Goal: Transaction & Acquisition: Purchase product/service

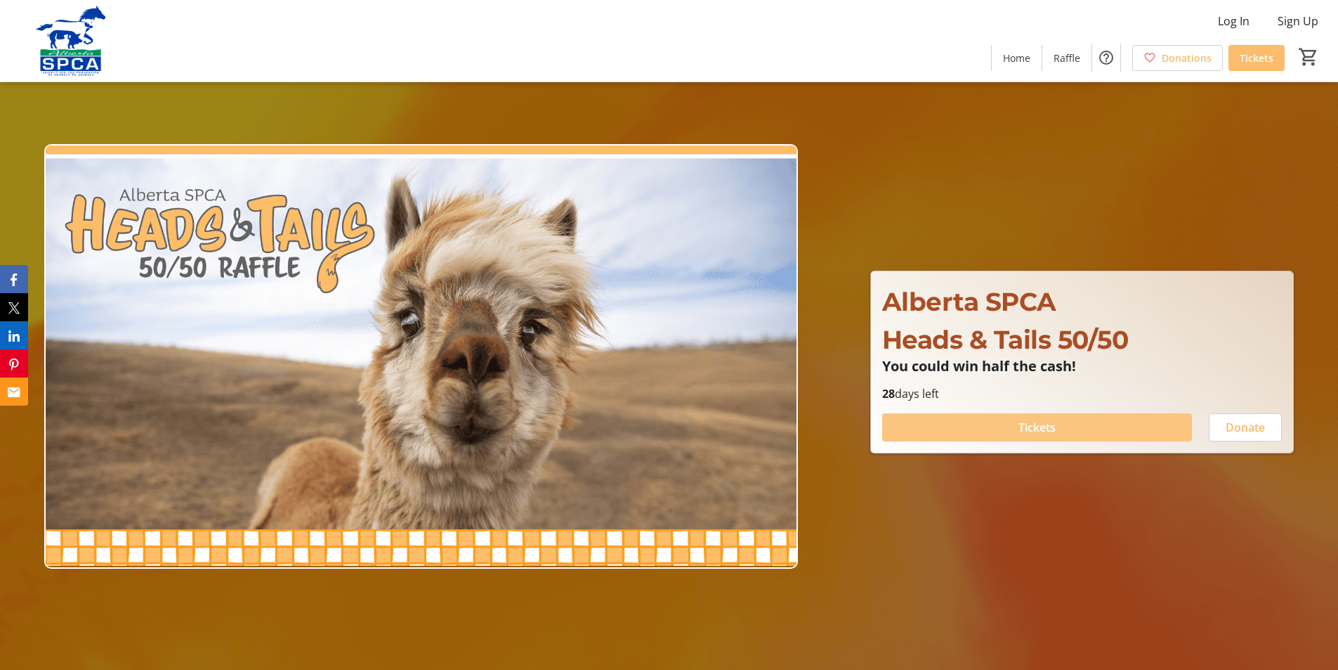
click at [1030, 426] on span "Tickets" at bounding box center [1037, 427] width 37 height 17
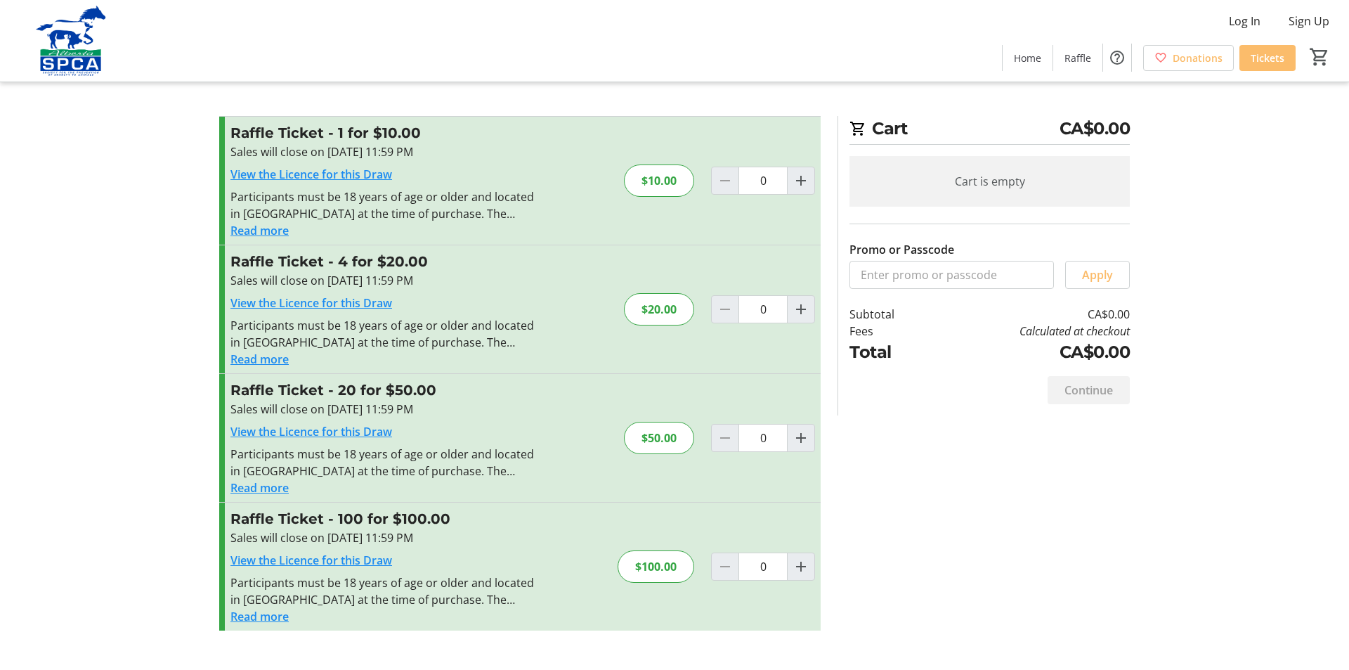
click at [337, 559] on link "View the Licence for this Draw" at bounding box center [311, 559] width 162 height 15
click at [798, 568] on mat-icon "Increment by one" at bounding box center [800, 566] width 17 height 17
type input "1"
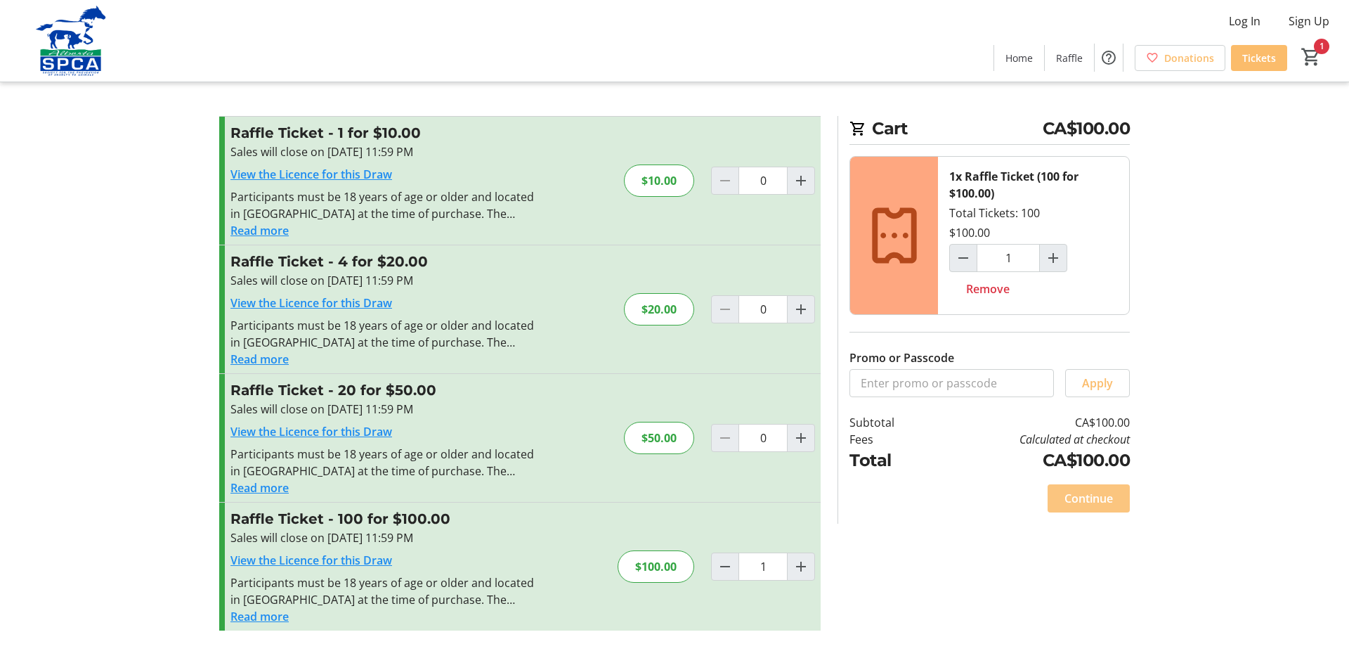
click at [1083, 498] on span "Continue" at bounding box center [1088, 498] width 48 height 17
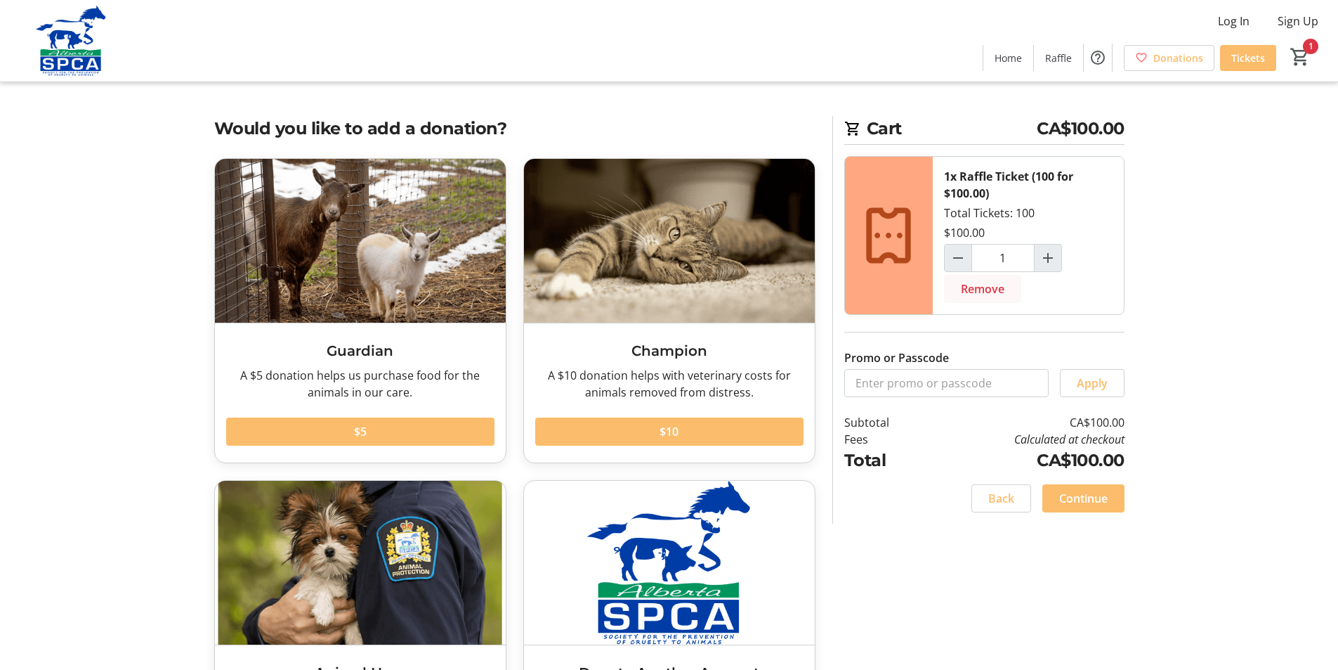
click at [985, 287] on span "Remove" at bounding box center [983, 288] width 44 height 17
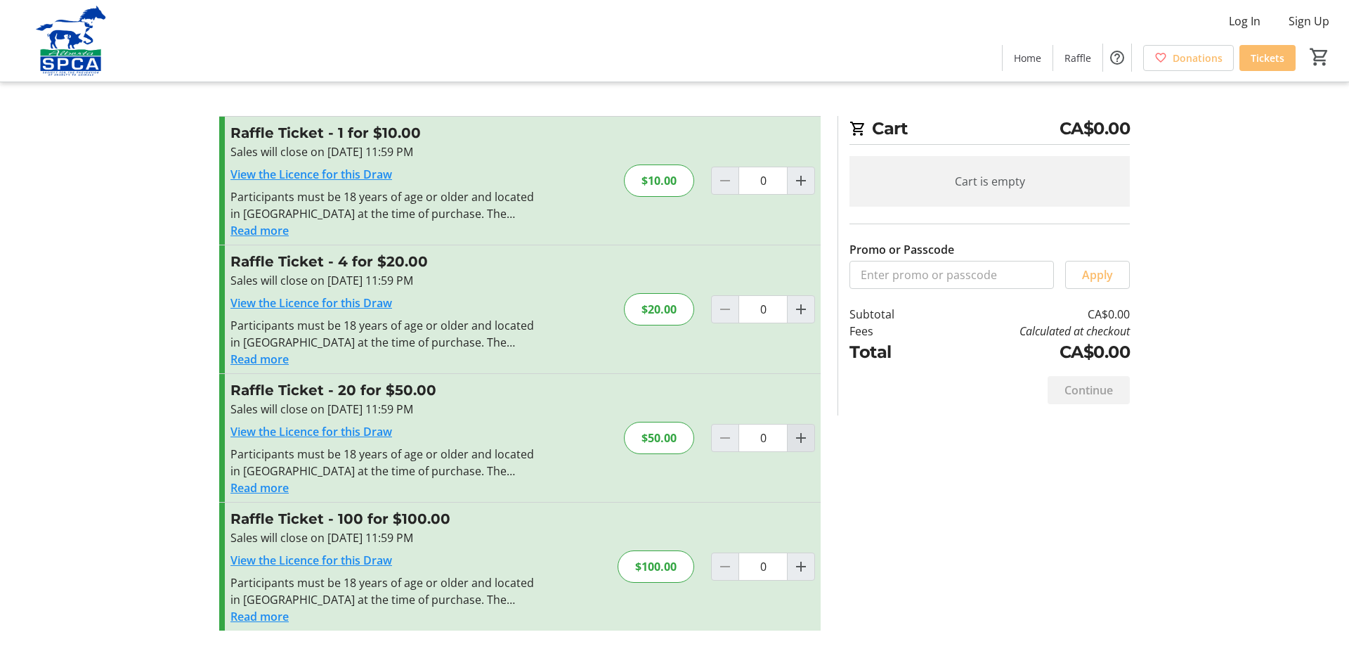
click at [797, 438] on mat-icon "Increment by one" at bounding box center [800, 437] width 17 height 17
type input "1"
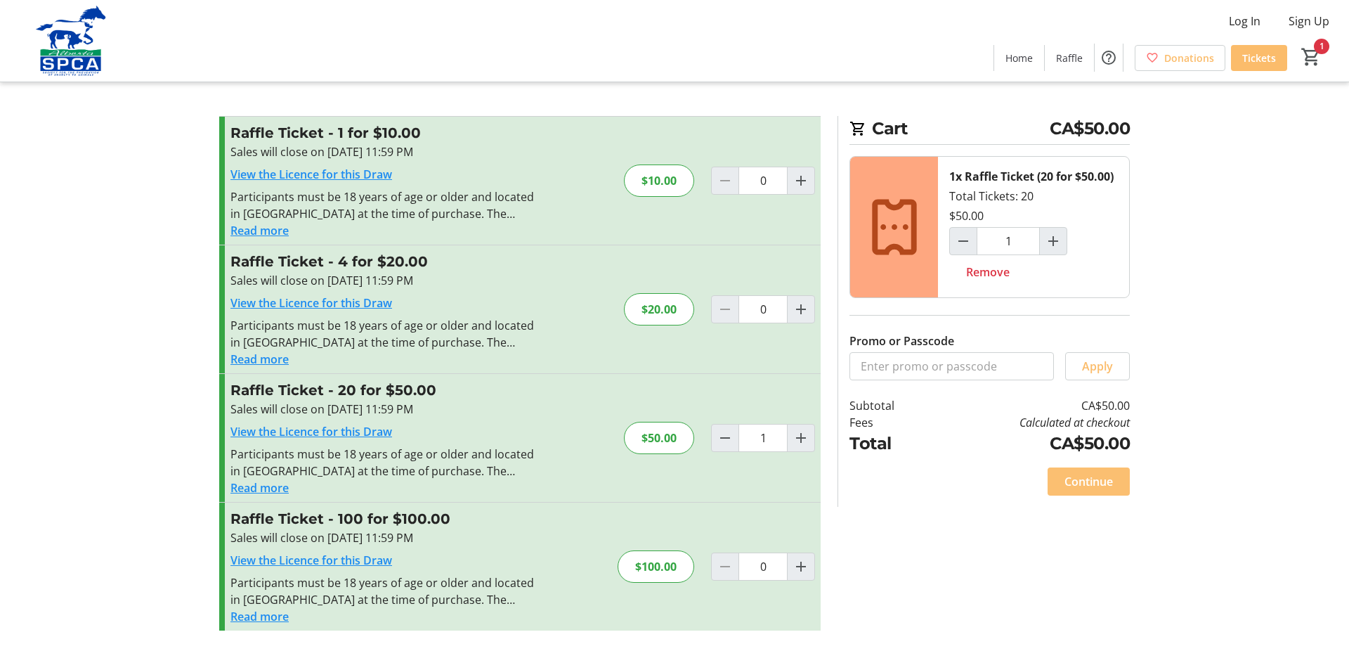
click at [1088, 483] on span "Continue" at bounding box center [1088, 481] width 48 height 17
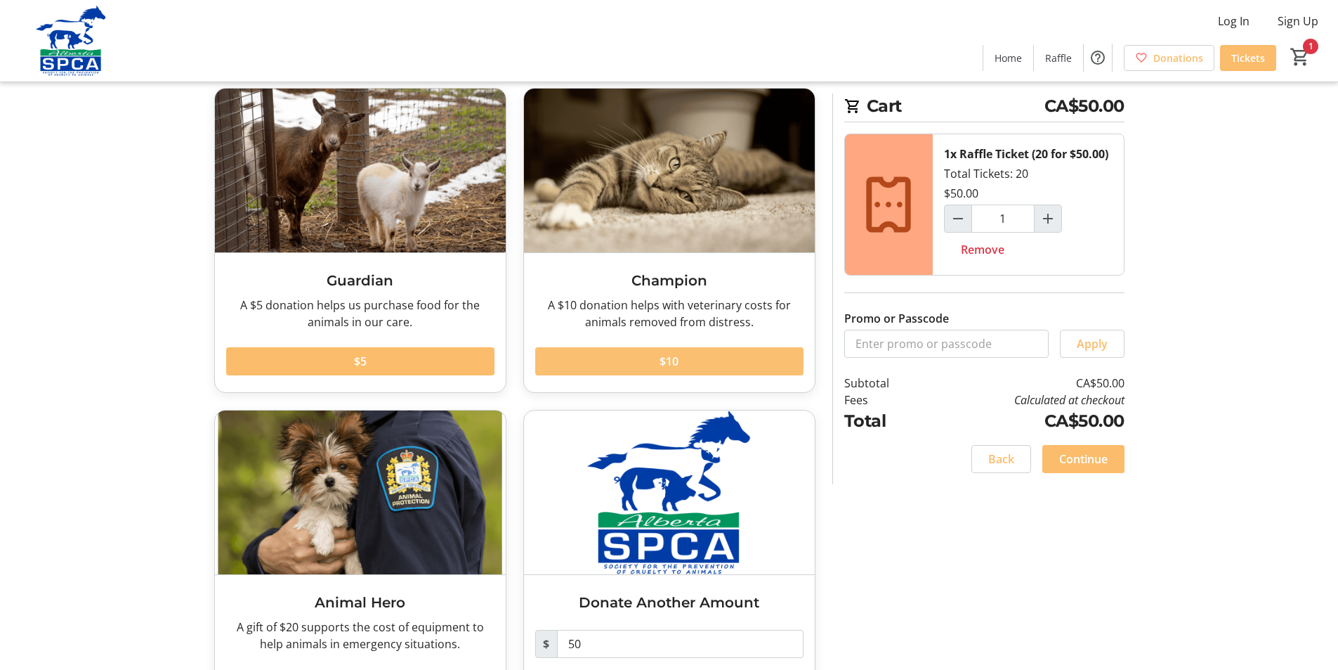
scroll to position [138, 0]
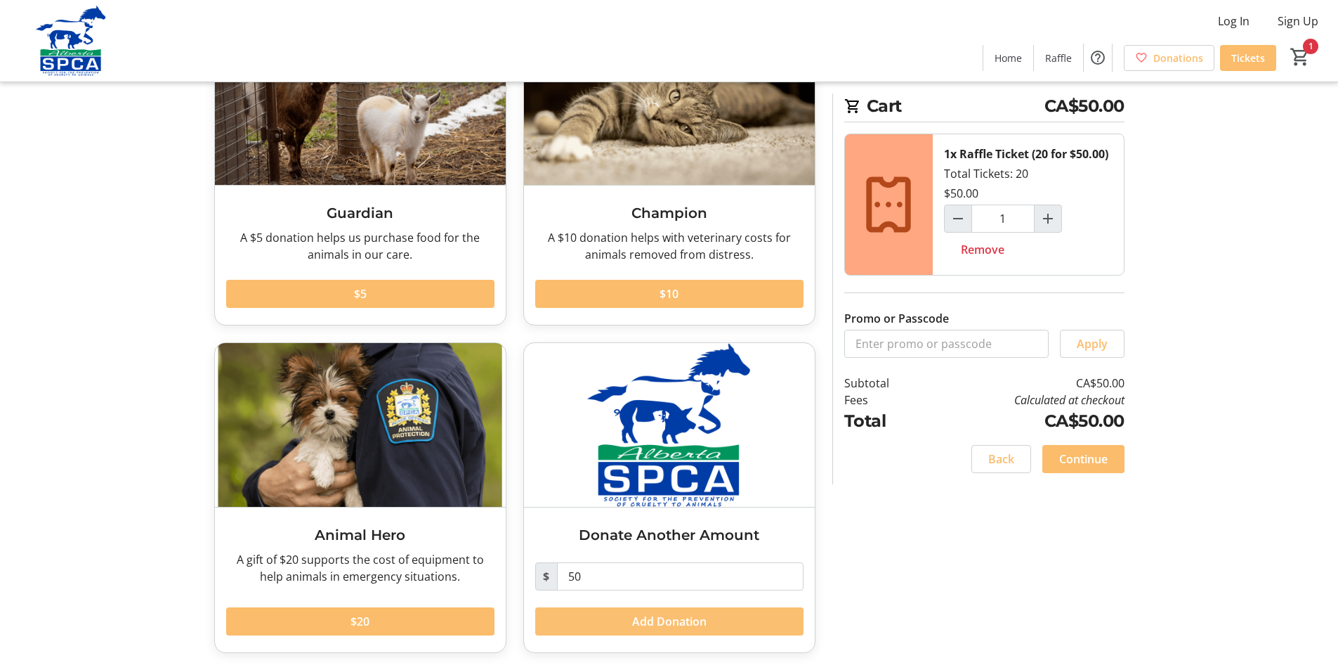
click at [676, 620] on span "Add Donation" at bounding box center [669, 621] width 74 height 17
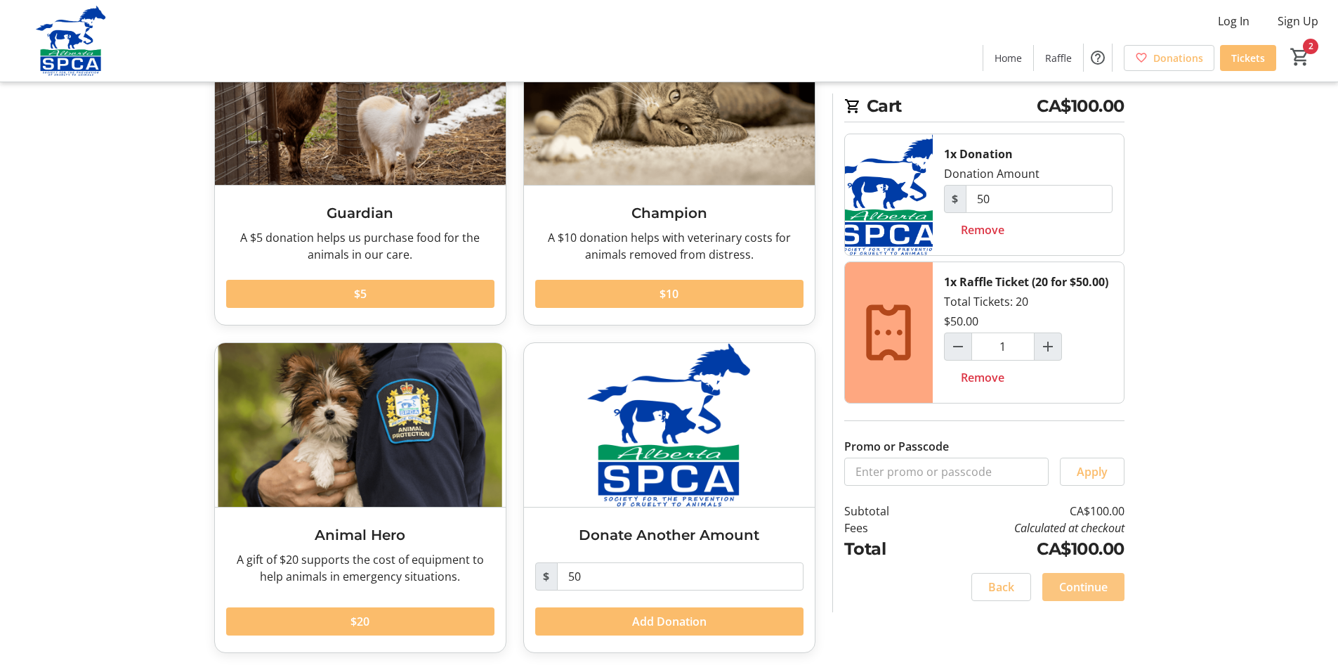
click at [1081, 586] on span "Continue" at bounding box center [1083, 586] width 48 height 17
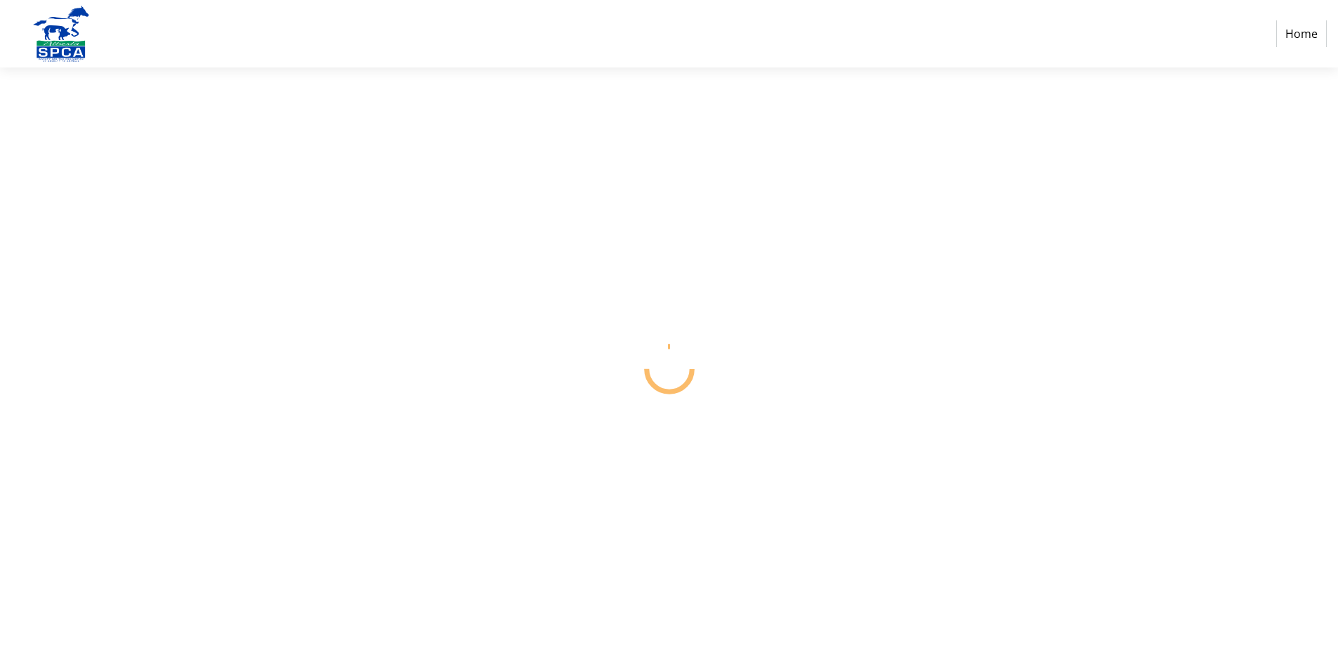
select select "CA"
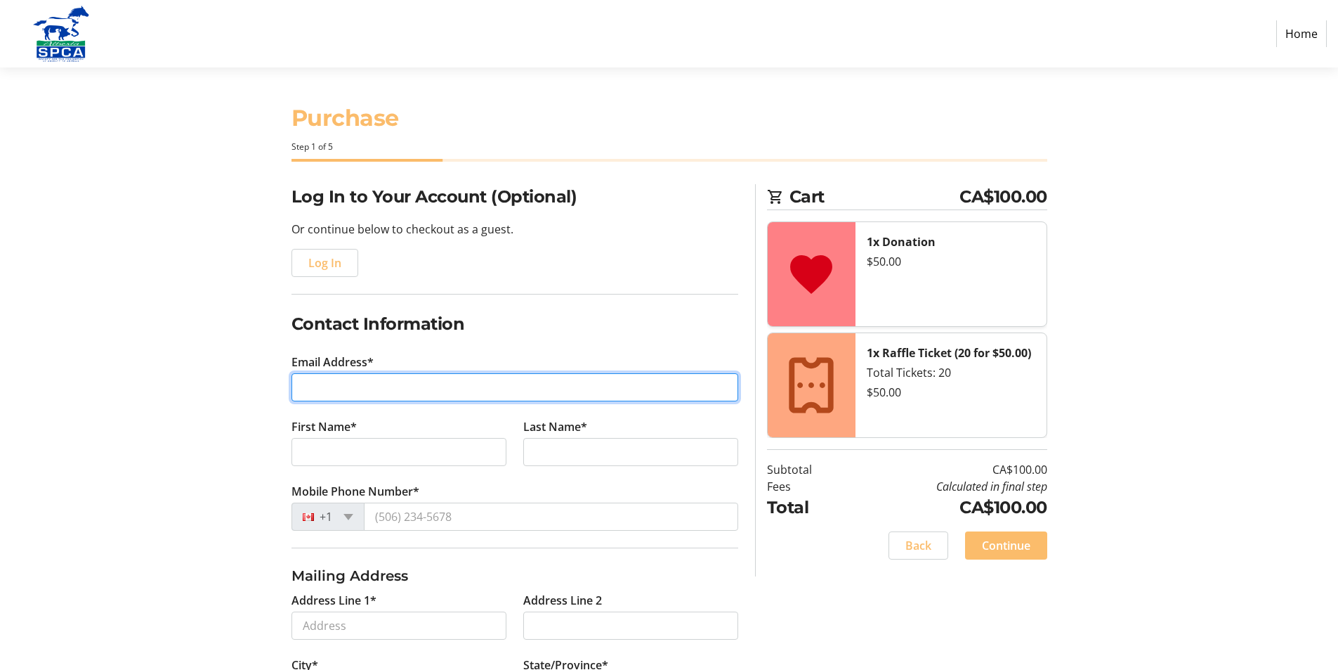
click at [301, 386] on input "Email Address*" at bounding box center [515, 387] width 447 height 28
click at [332, 388] on input "[PERSON_NAME],k,[EMAIL_ADDRESS][DOMAIN_NAME]" at bounding box center [515, 387] width 447 height 28
click at [340, 389] on input "golb.,k,[EMAIL_ADDRESS][DOMAIN_NAME]" at bounding box center [515, 387] width 447 height 28
click at [323, 387] on input "golb.,k,.[EMAIL_ADDRESS][DOMAIN_NAME]" at bounding box center [515, 387] width 447 height 28
click at [336, 387] on input "[PERSON_NAME].,k,.[EMAIL_ADDRESS][DOMAIN_NAME]" at bounding box center [515, 387] width 447 height 28
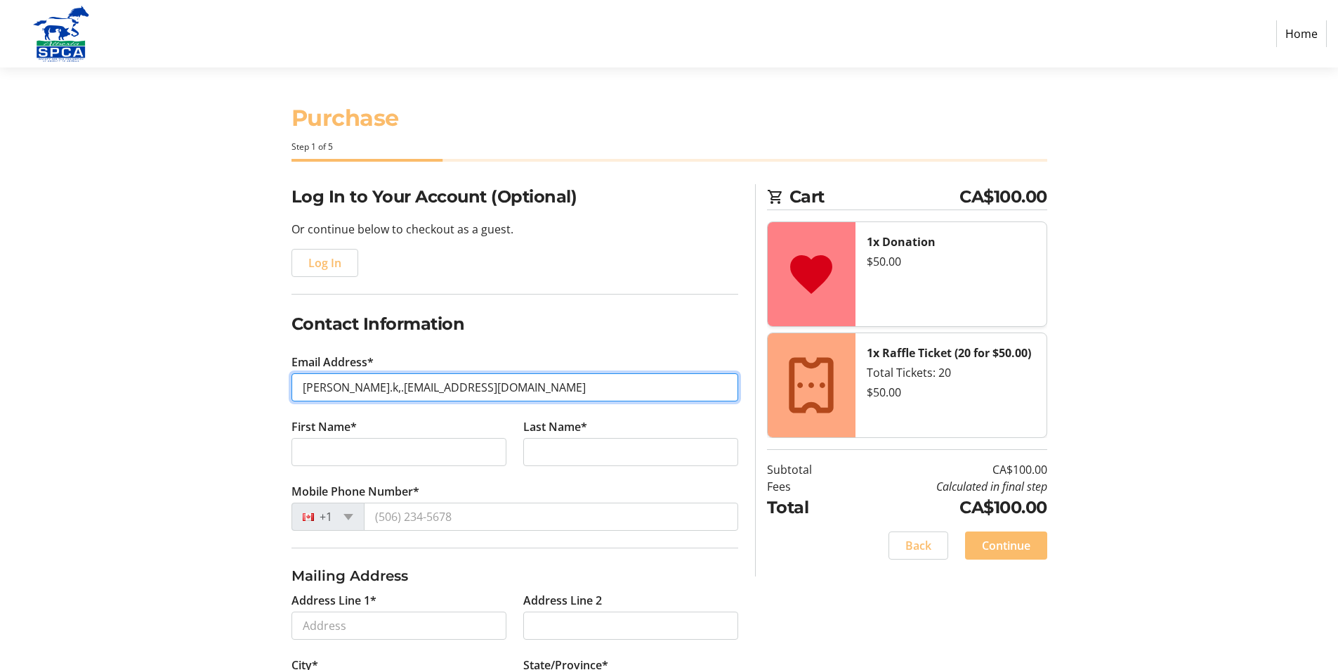
click at [453, 384] on input "[PERSON_NAME].k,.[EMAIL_ADDRESS][DOMAIN_NAME]" at bounding box center [515, 387] width 447 height 28
click at [341, 391] on input "[PERSON_NAME].k,.[EMAIL_ADDRESS][DOMAIN_NAME]" at bounding box center [515, 387] width 447 height 28
click at [443, 384] on input "[PERSON_NAME][EMAIL_ADDRESS][DOMAIN_NAME]" at bounding box center [515, 387] width 447 height 28
type input "[PERSON_NAME][EMAIL_ADDRESS][DOMAIN_NAME]"
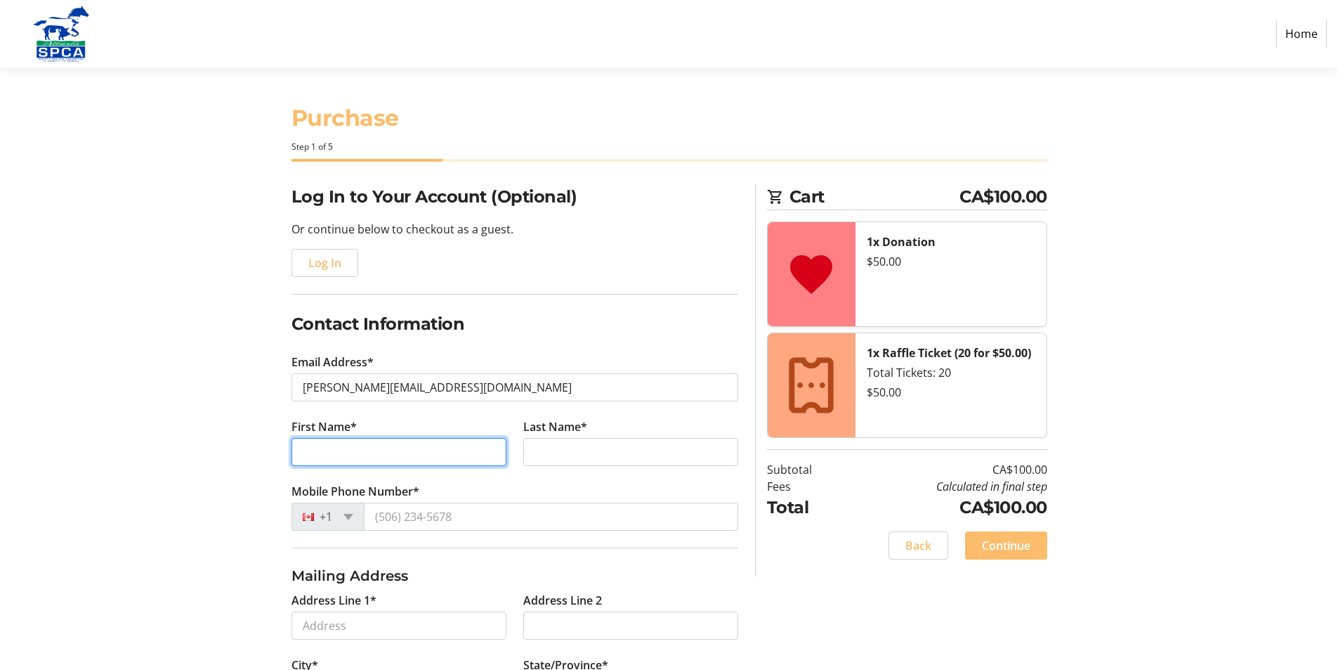
click at [298, 448] on input "First Name*" at bounding box center [399, 452] width 215 height 28
type input "[PERSON_NAME]"
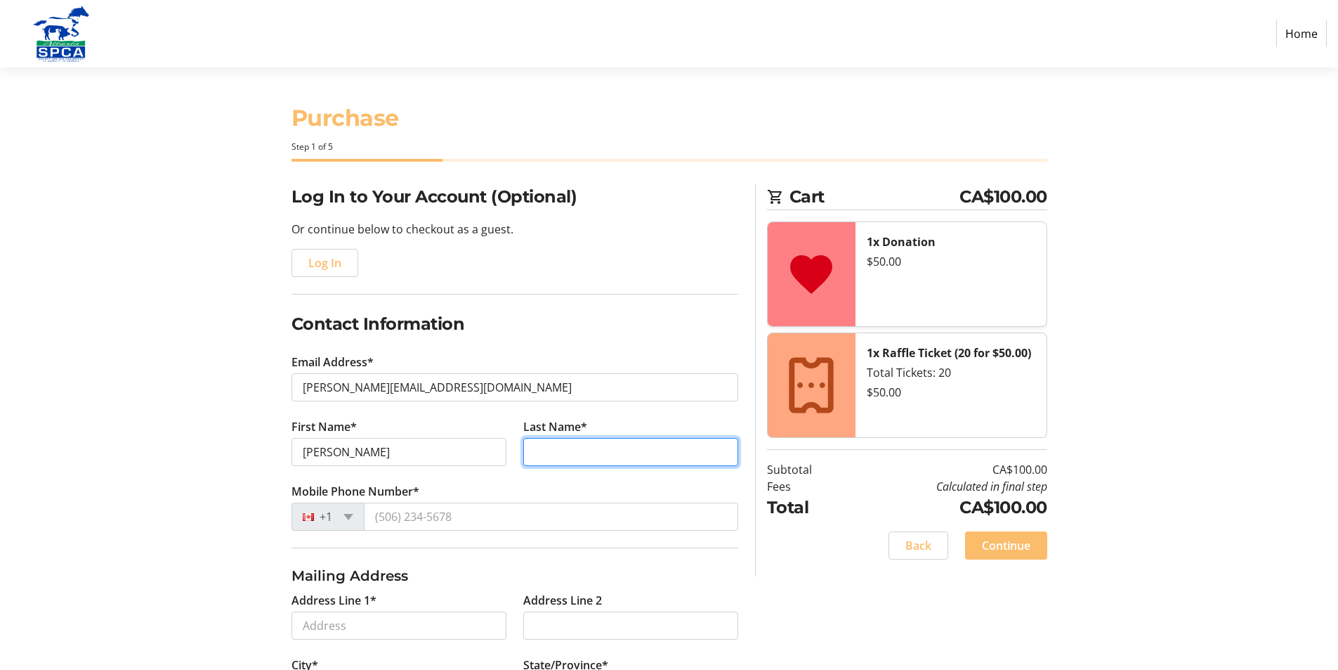
click at [527, 452] on input "Last Name*" at bounding box center [630, 452] width 215 height 28
type input "[PERSON_NAME]"
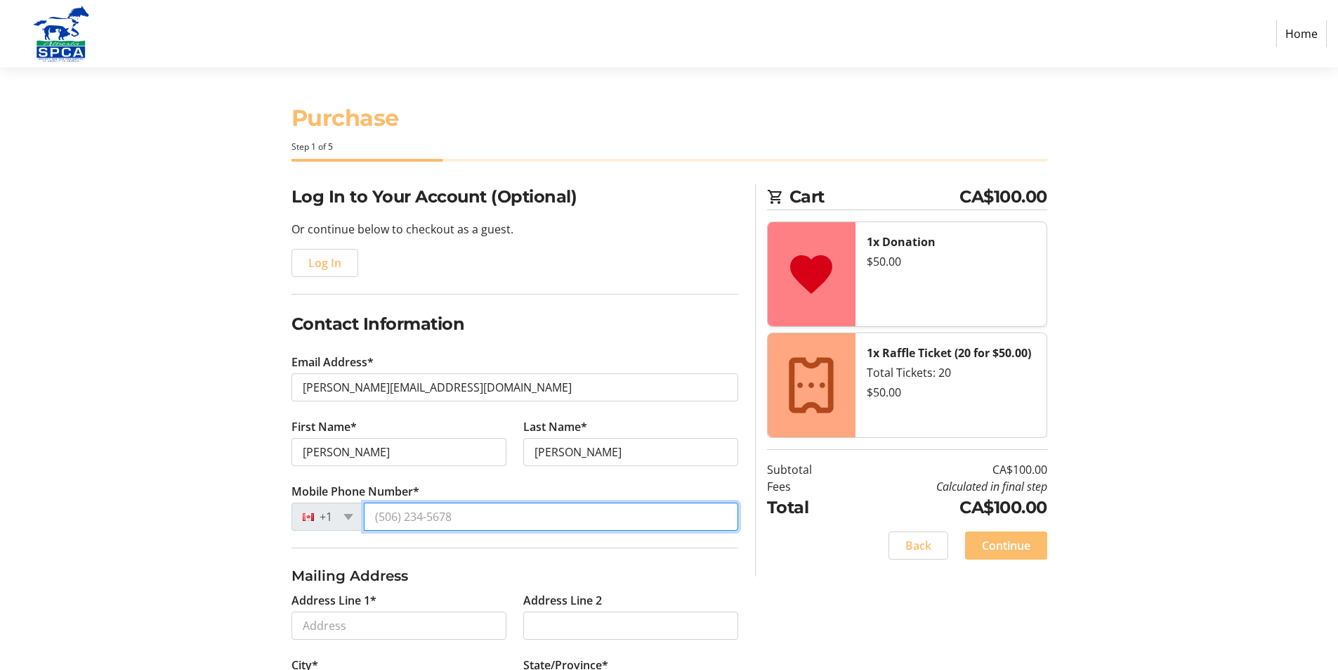
click at [452, 516] on input "Mobile Phone Number*" at bounding box center [551, 516] width 374 height 28
drag, startPoint x: 375, startPoint y: 516, endPoint x: 457, endPoint y: 511, distance: 82.3
click at [457, 511] on input "Mobile Phone Number*" at bounding box center [551, 516] width 374 height 28
click at [379, 515] on input "Mobile Phone Number*" at bounding box center [551, 516] width 374 height 28
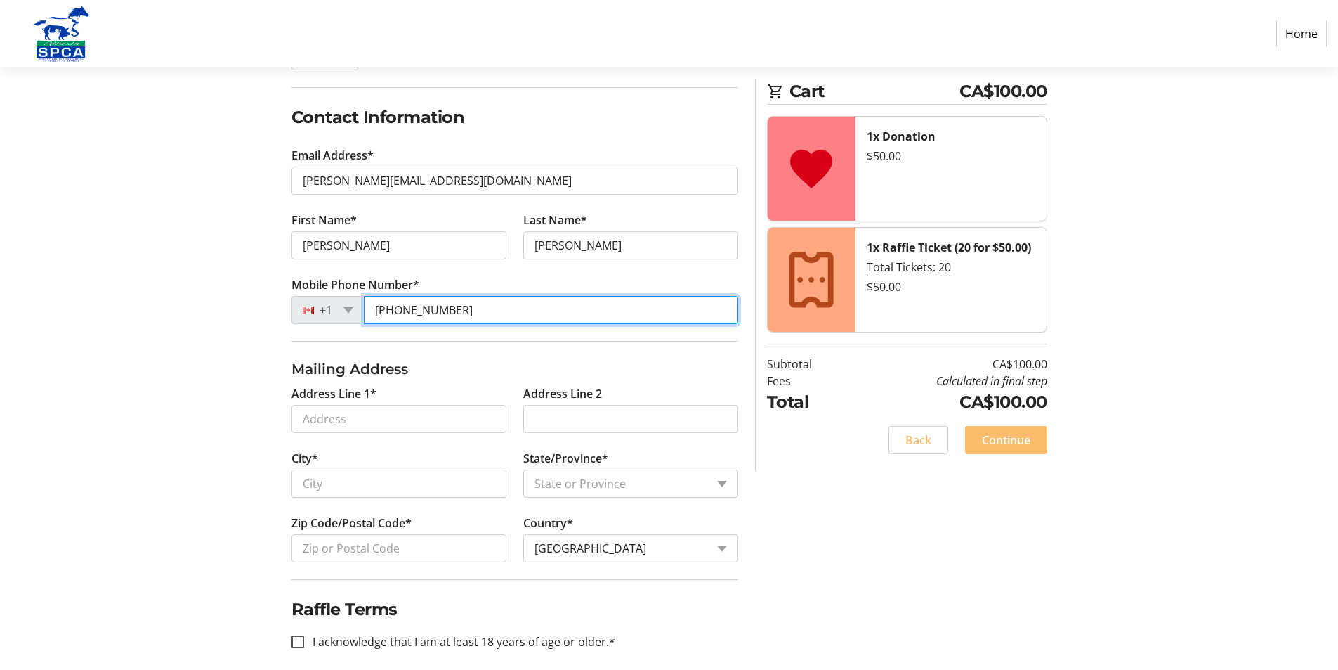
scroll to position [211, 0]
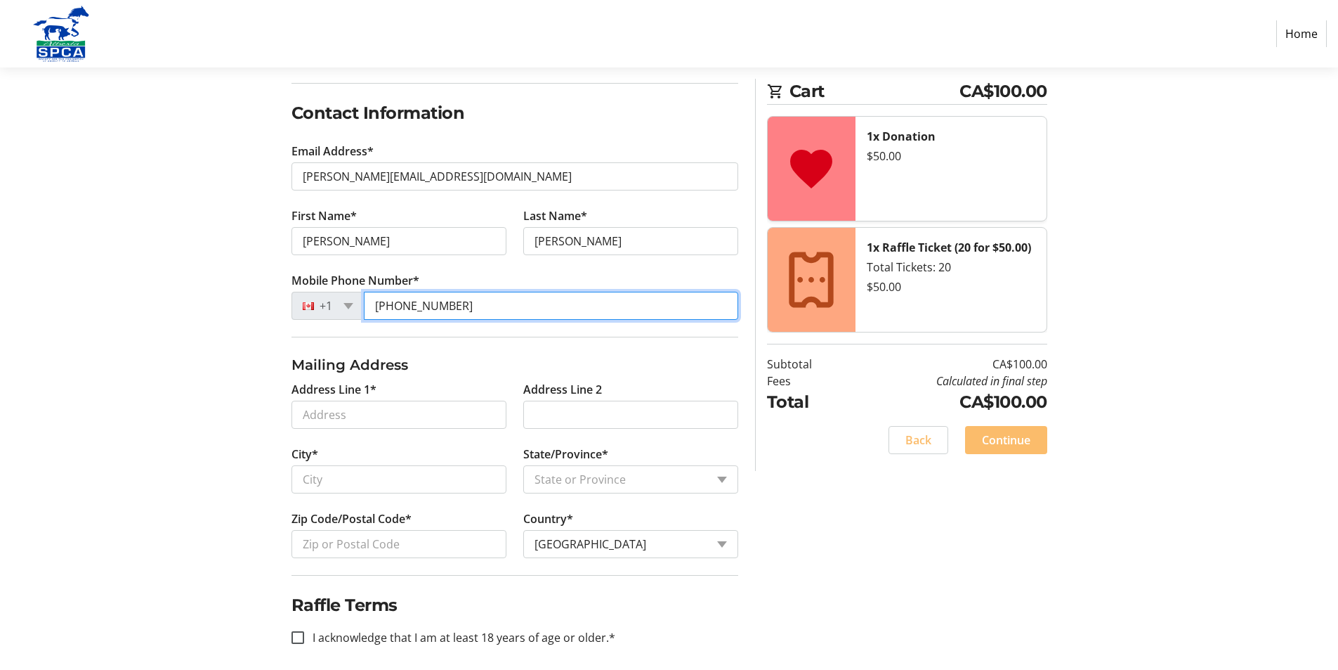
type input "[PHONE_NUMBER]"
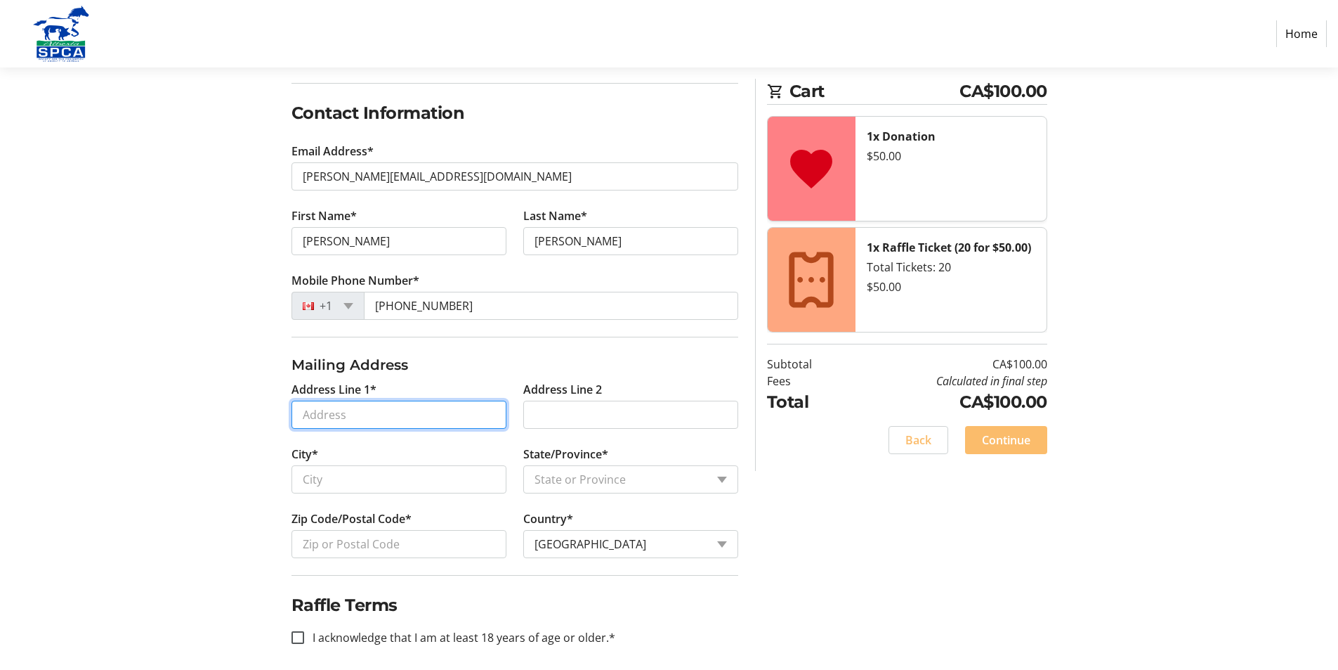
click at [300, 412] on input "Address Line 1*" at bounding box center [399, 414] width 215 height 28
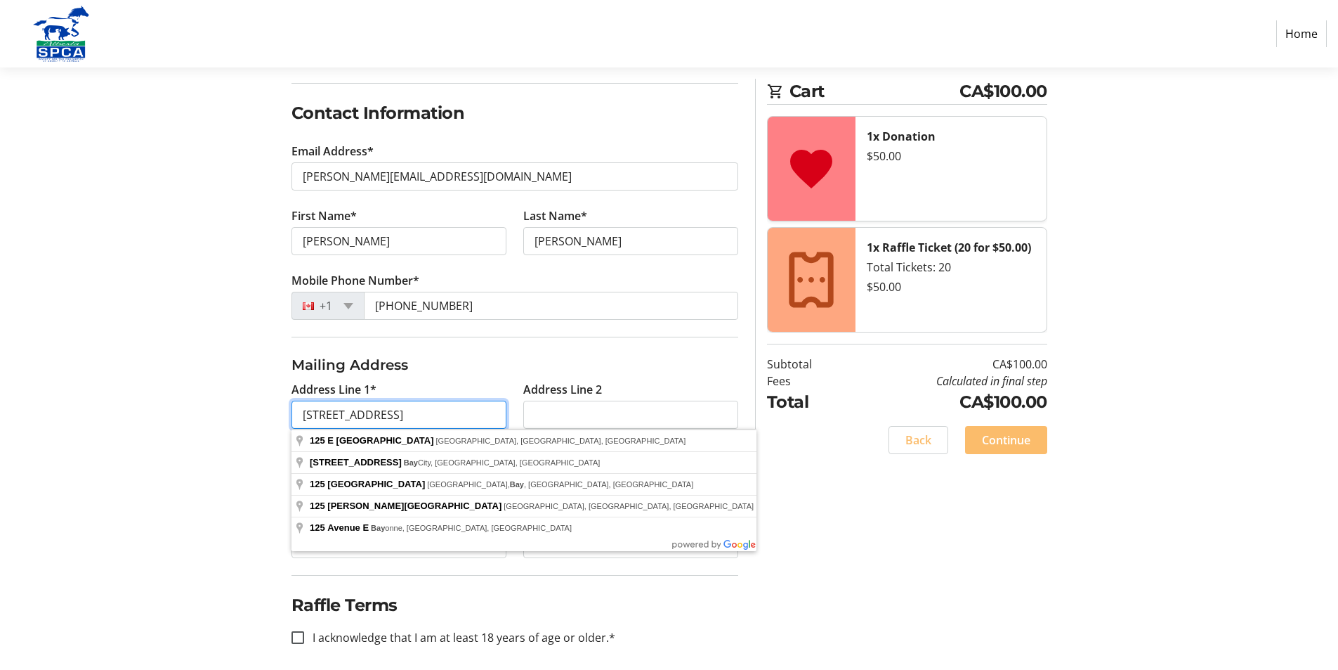
type input "[STREET_ADDRESS]"
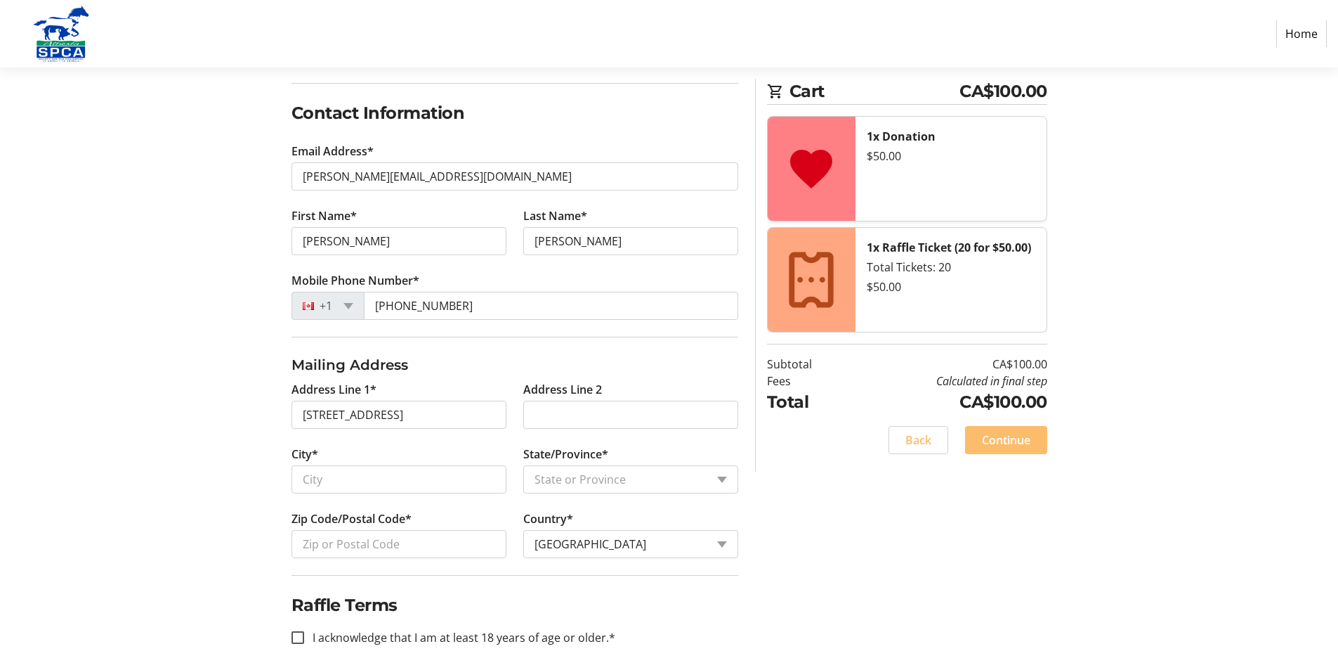
click at [488, 376] on tr-shared-address-form-ui "Address Line 1* [GEOGRAPHIC_DATA] Address Line 2 City* State/Province* State or…" at bounding box center [515, 464] width 447 height 221
click at [301, 479] on input "City*" at bounding box center [399, 479] width 215 height 28
type input "Rocky View Caounty"
click at [704, 474] on select "State or Province State or Province [GEOGRAPHIC_DATA] [GEOGRAPHIC_DATA] [GEOGRA…" at bounding box center [630, 479] width 215 height 28
select select "AB"
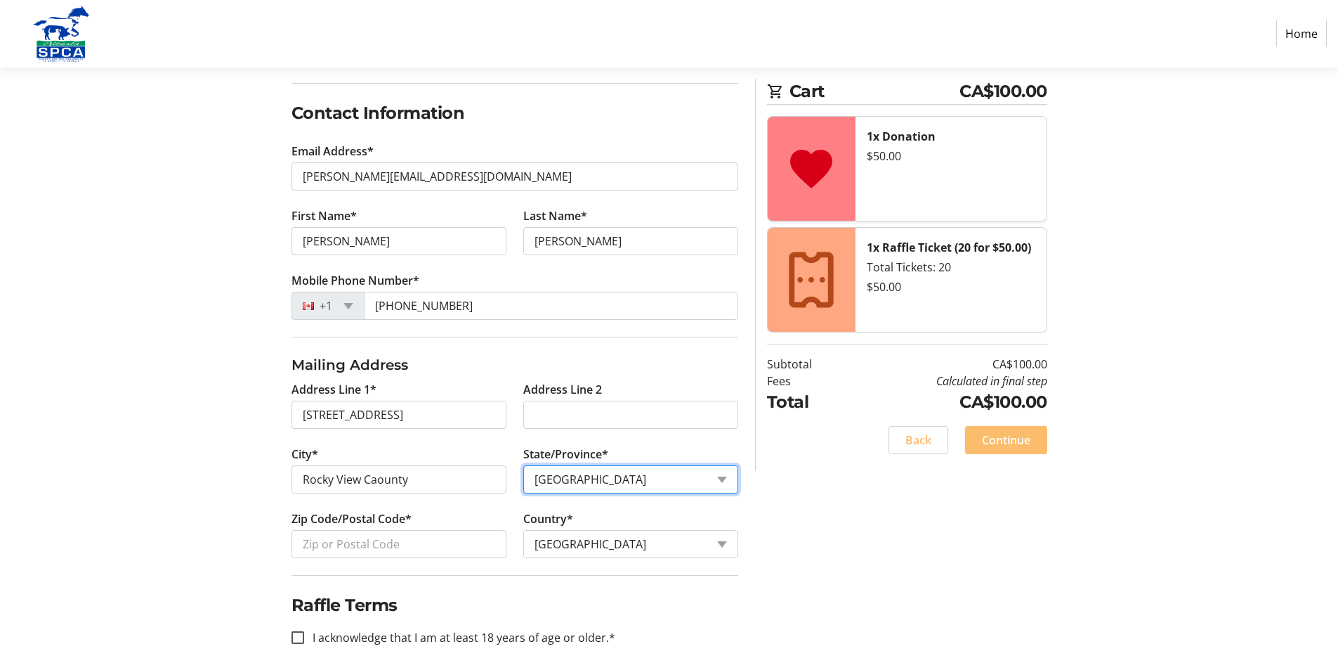
click at [523, 465] on select "State or Province State or Province [GEOGRAPHIC_DATA] [GEOGRAPHIC_DATA] [GEOGRA…" at bounding box center [630, 479] width 215 height 28
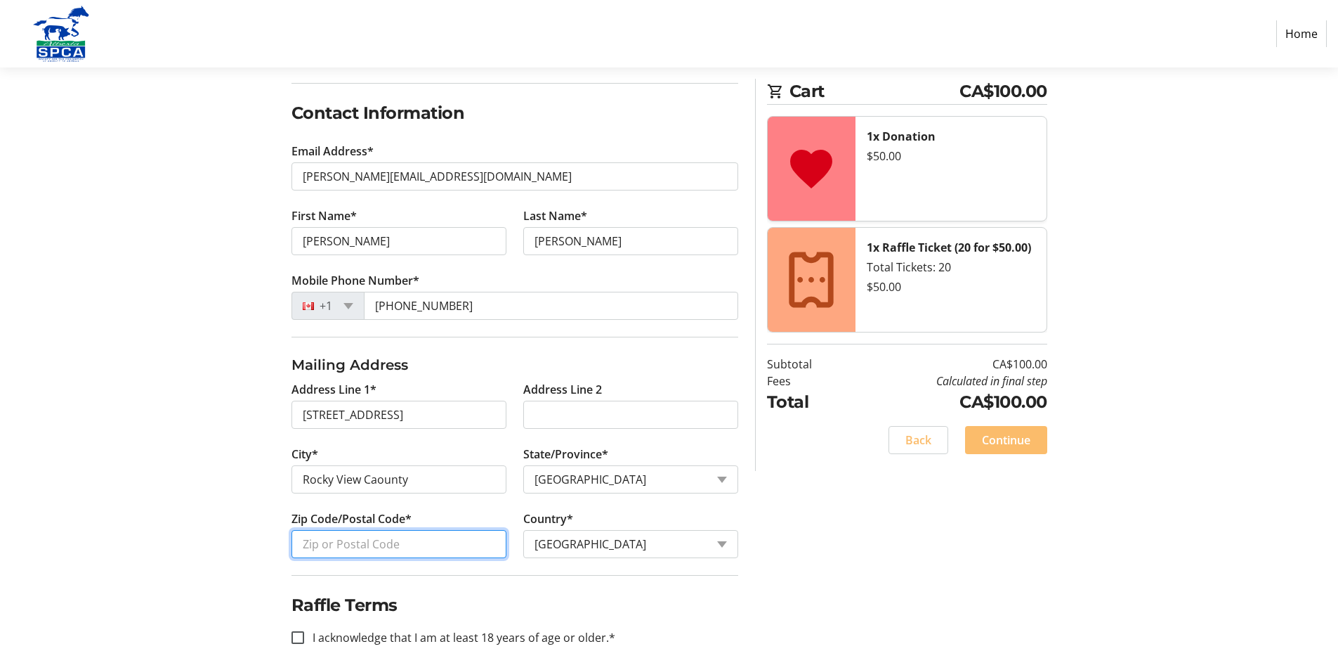
click at [306, 540] on input "Zip Code/Postal Code*" at bounding box center [399, 544] width 215 height 28
type input "T1X 2K9"
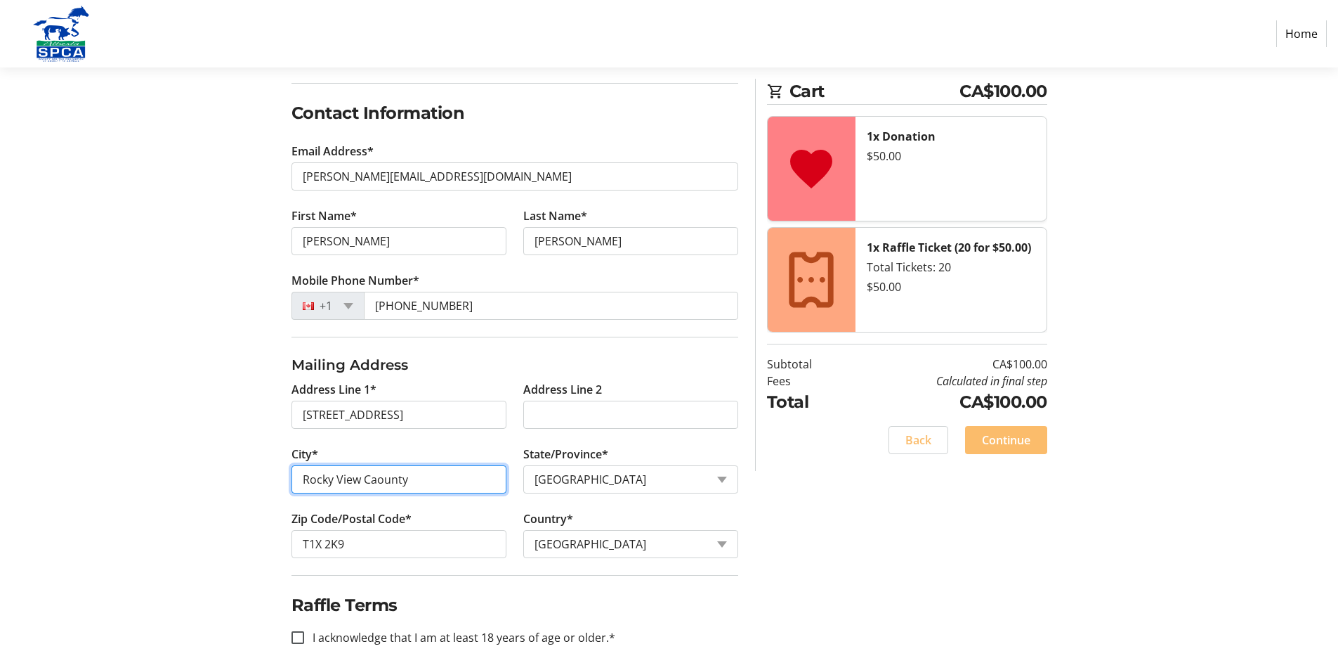
click at [377, 478] on input "Rocky View Caounty" at bounding box center [399, 479] width 215 height 28
click at [436, 482] on input "[GEOGRAPHIC_DATA]" at bounding box center [399, 479] width 215 height 28
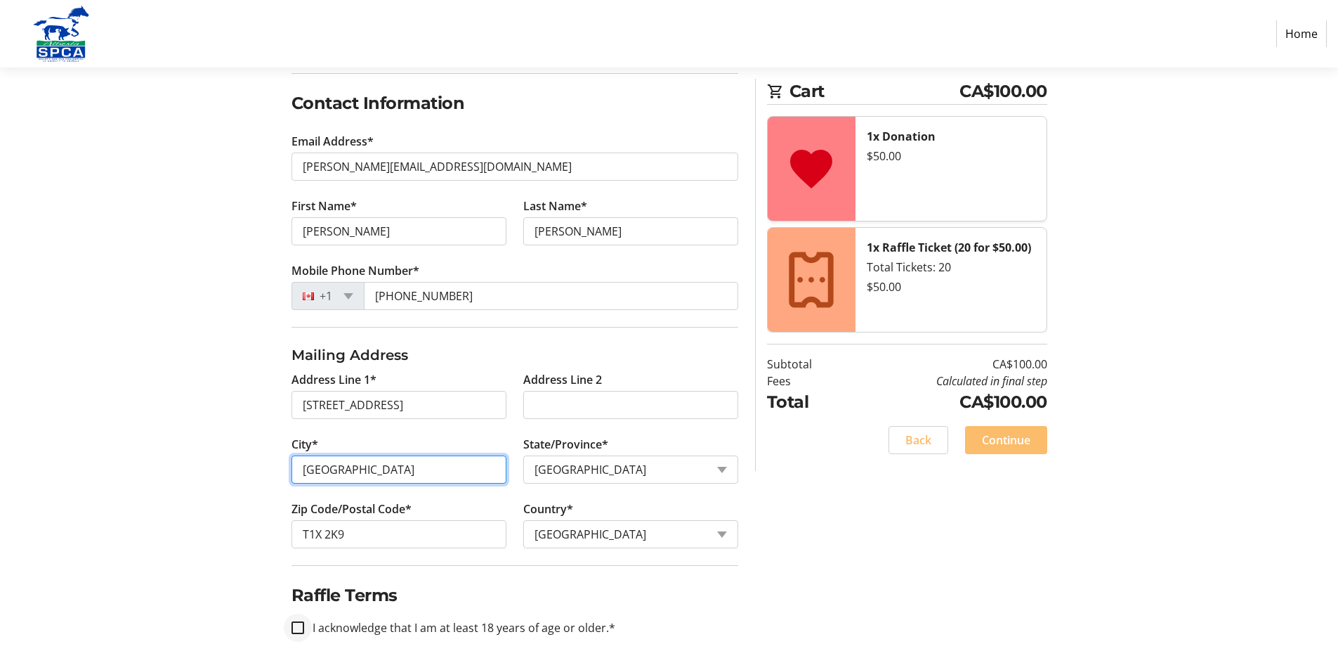
type input "[GEOGRAPHIC_DATA]"
click at [300, 629] on input "I acknowledge that I am at least 18 years of age or older.*" at bounding box center [298, 627] width 13 height 13
checkbox input "true"
click at [1006, 443] on span "Continue" at bounding box center [1006, 439] width 48 height 17
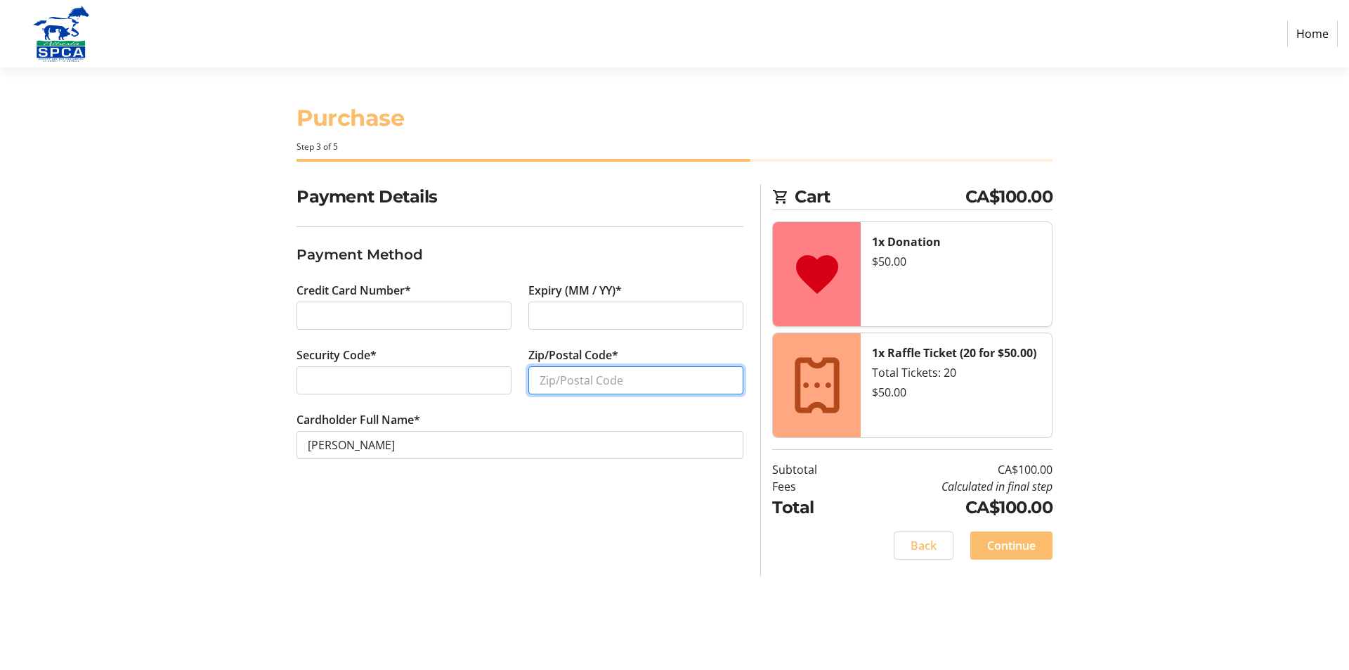
click at [540, 379] on input "Zip/Postal Code*" at bounding box center [635, 380] width 215 height 28
click at [540, 376] on input "Zip/Postal Code*" at bounding box center [635, 380] width 215 height 28
click at [597, 376] on input "TiX 2K9" at bounding box center [635, 380] width 215 height 28
click at [549, 379] on input "TiX 2K9" at bounding box center [635, 380] width 215 height 28
click at [556, 378] on input "TiX 2K9" at bounding box center [635, 380] width 215 height 28
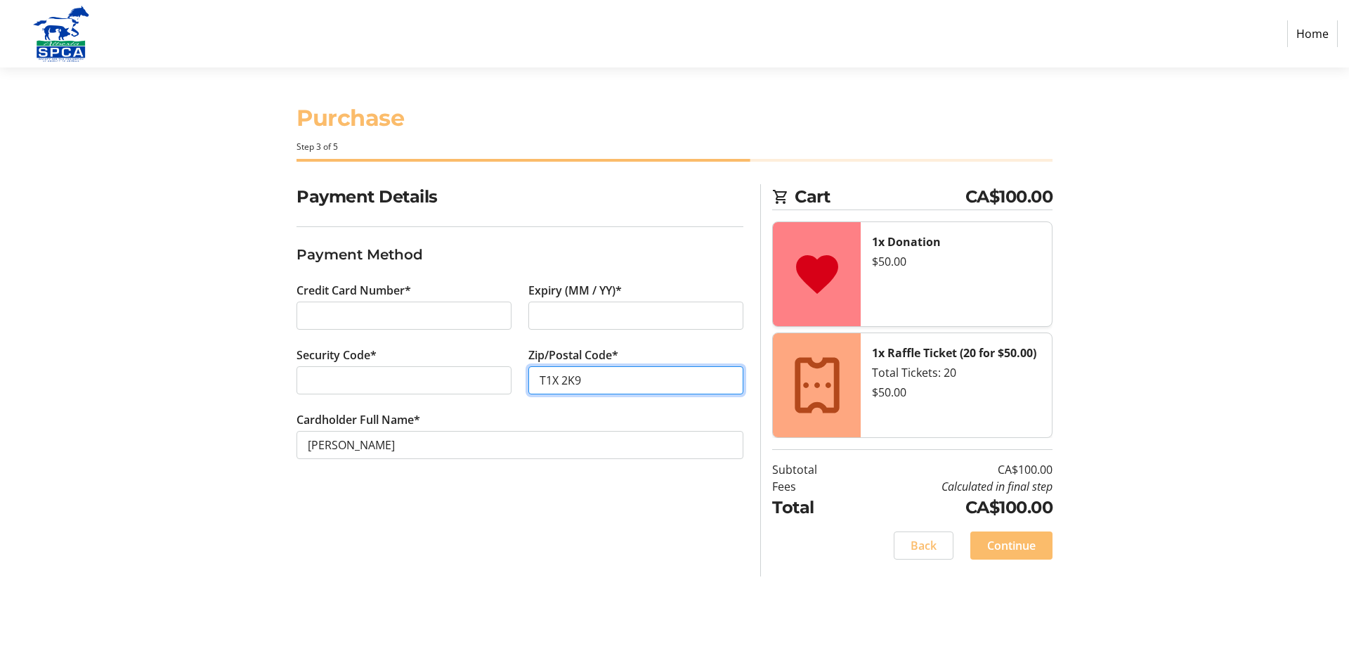
type input "T1X 2K9"
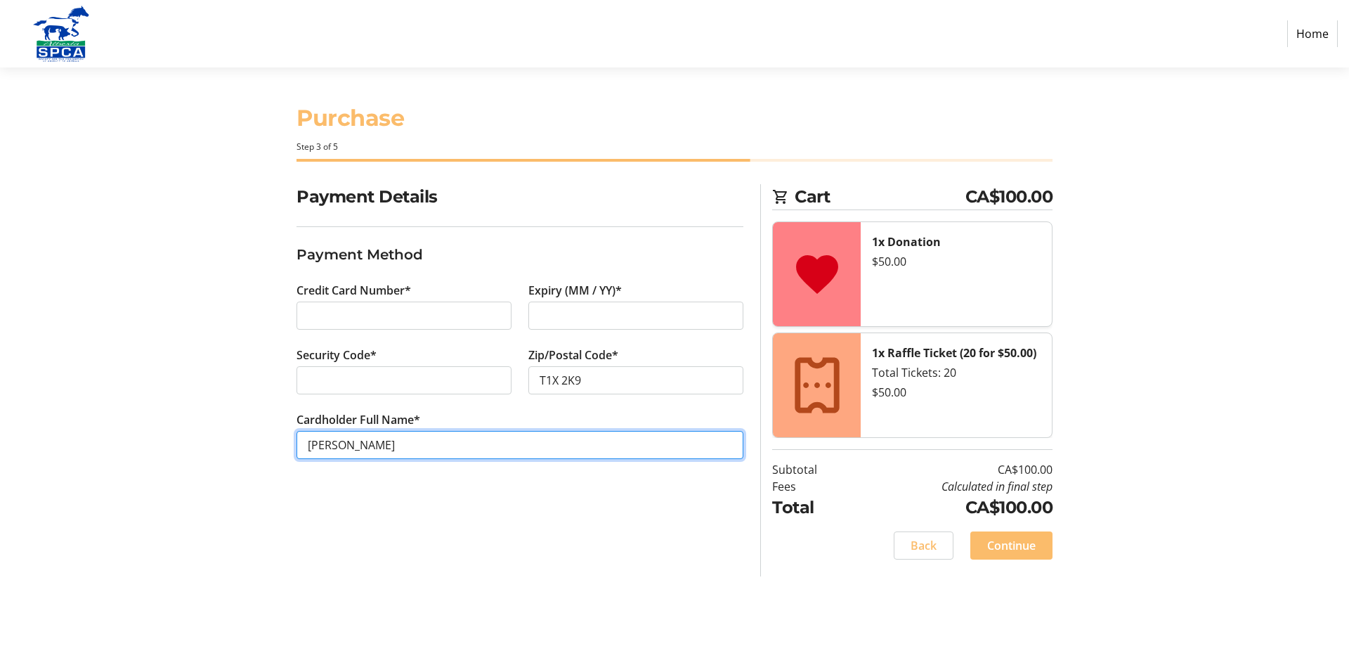
click at [355, 443] on input "[PERSON_NAME]" at bounding box center [519, 445] width 447 height 28
click at [353, 445] on input "[PERSON_NAME]" at bounding box center [519, 445] width 447 height 28
click at [414, 447] on input "[PERSON_NAME]" at bounding box center [519, 445] width 447 height 28
type input "[PERSON_NAME]"
click at [1002, 542] on span "Continue" at bounding box center [1011, 545] width 48 height 17
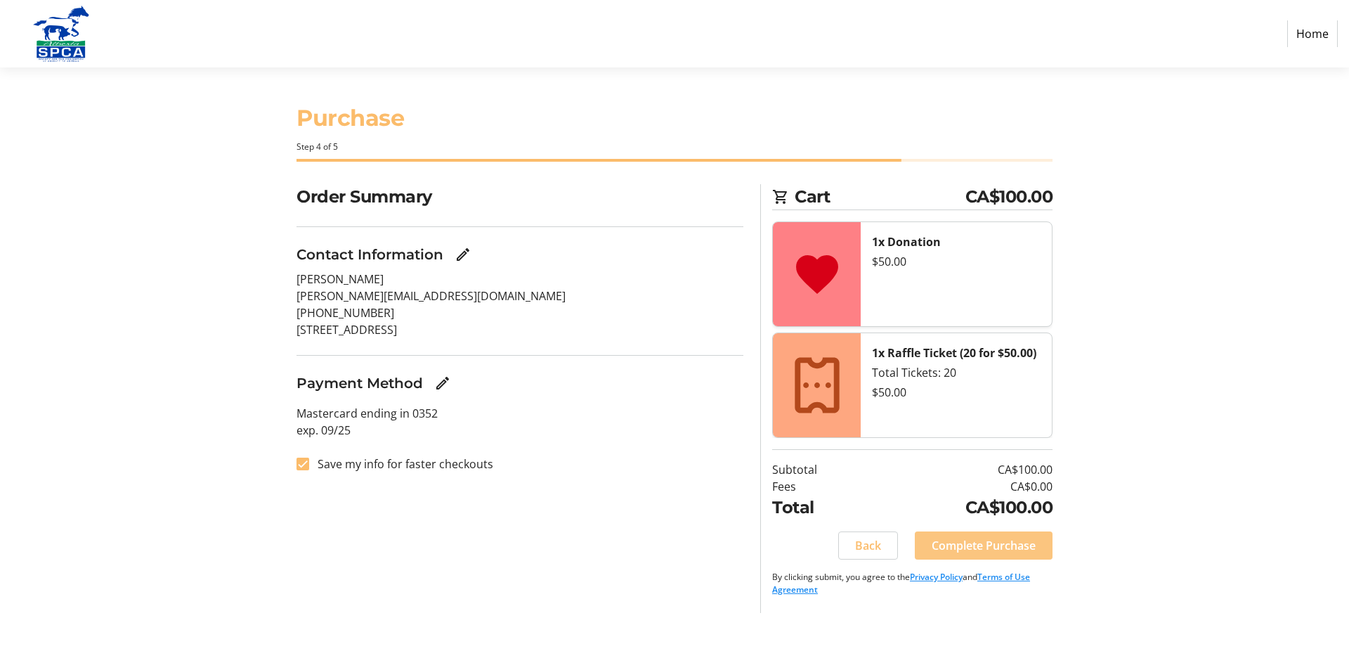
click at [965, 545] on span "Complete Purchase" at bounding box center [984, 545] width 104 height 17
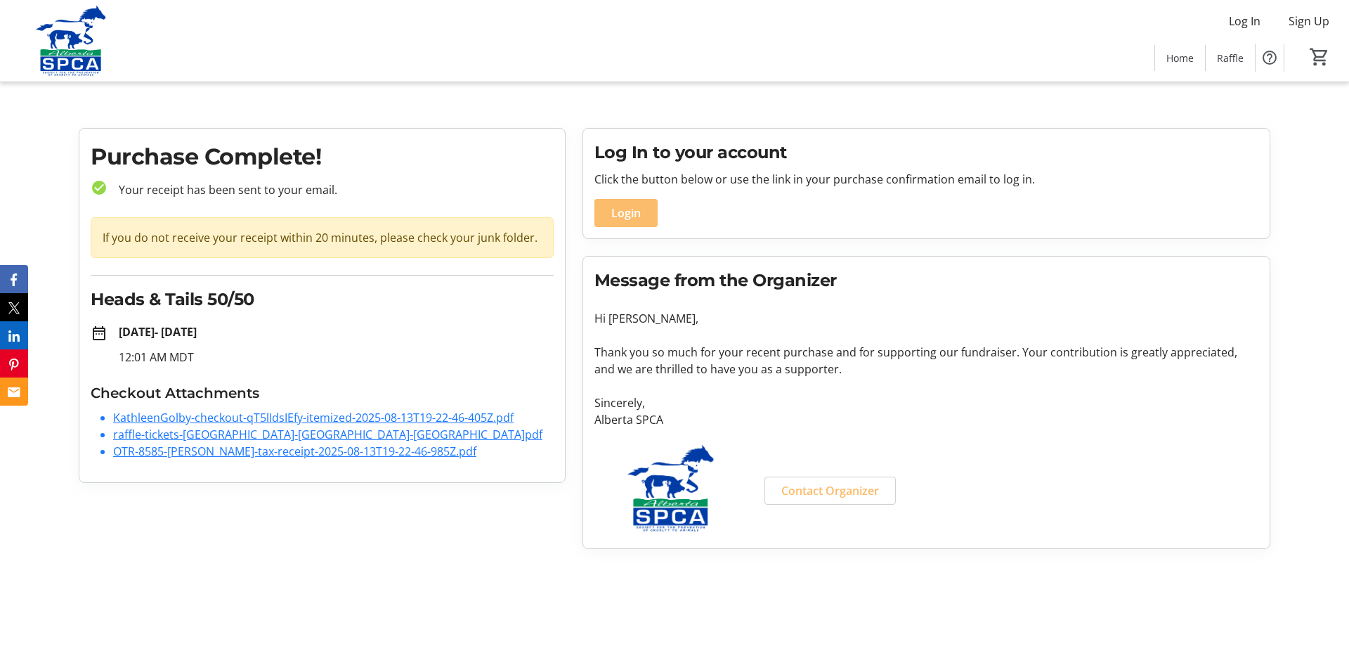
click at [276, 433] on link "raffle-tickets-[GEOGRAPHIC_DATA]-[GEOGRAPHIC_DATA]-[GEOGRAPHIC_DATA]pdf" at bounding box center [327, 433] width 429 height 15
click at [280, 451] on link "OTR-8585-[PERSON_NAME]-tax-receipt-2025-08-13T19-22-46-985Z.pdf" at bounding box center [294, 450] width 363 height 15
